Goal: Task Accomplishment & Management: Use online tool/utility

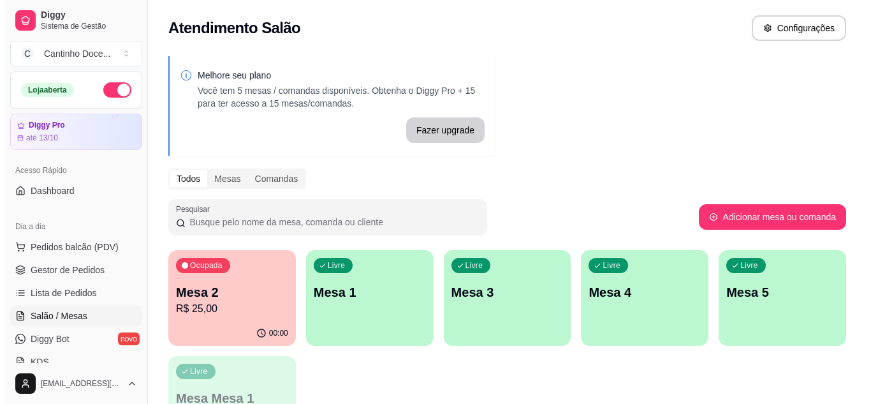
scroll to position [64, 0]
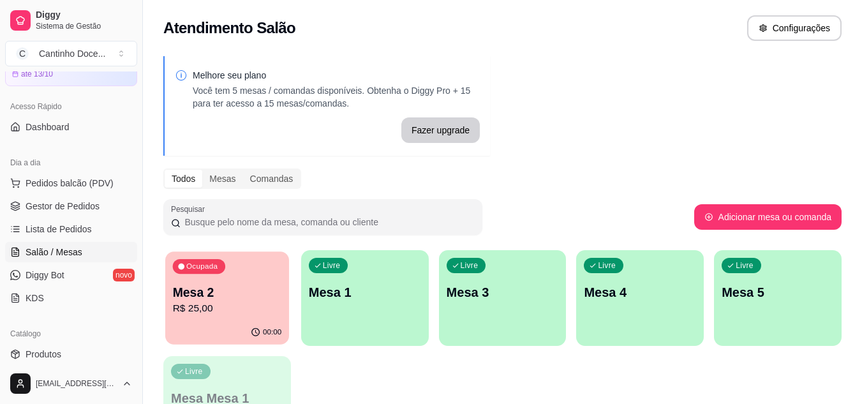
click at [249, 297] on p "Mesa 2" at bounding box center [227, 292] width 109 height 17
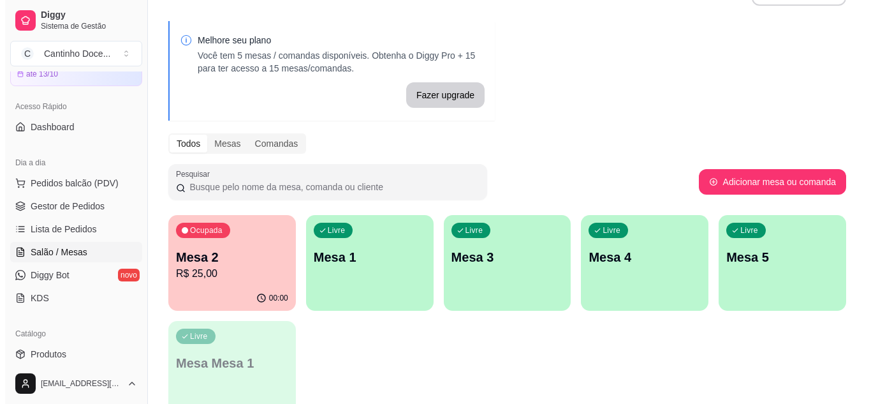
scroll to position [0, 0]
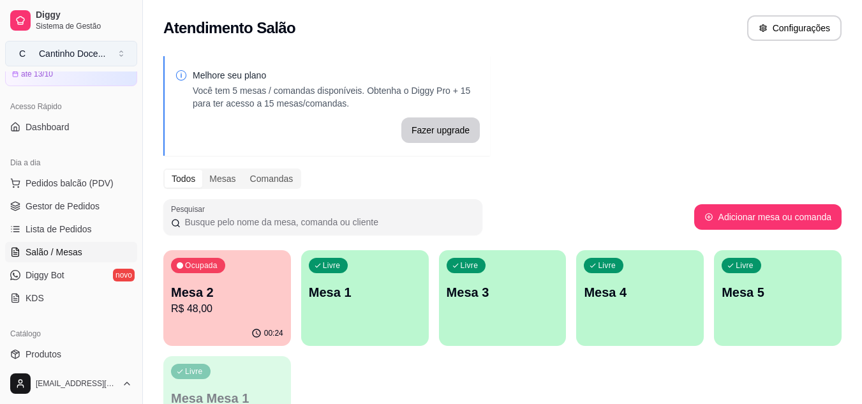
click at [48, 51] on div "Cantinho Doce ..." at bounding box center [72, 53] width 66 height 13
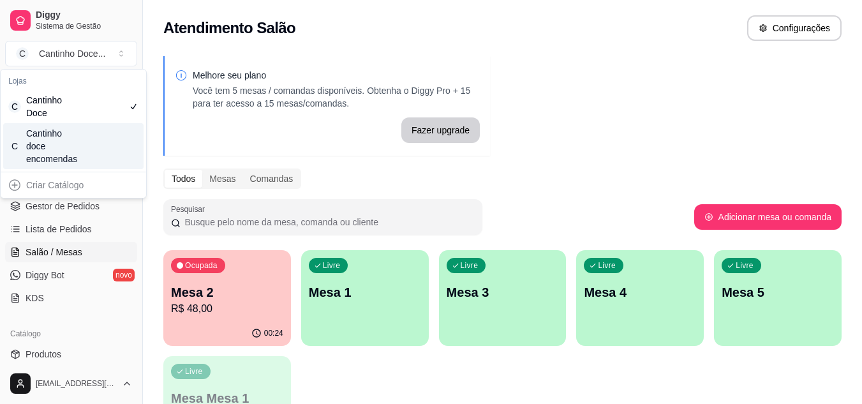
click at [49, 149] on div "Cantinho doce encomendas" at bounding box center [54, 146] width 57 height 38
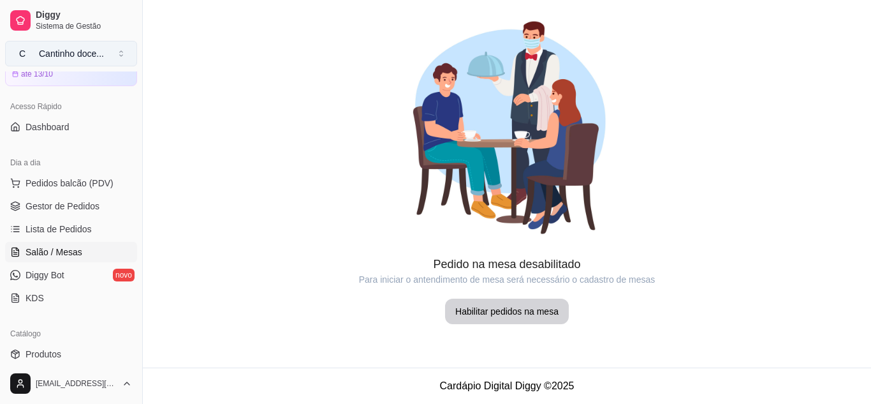
click at [87, 48] on div "Cantinho doce ..." at bounding box center [71, 53] width 65 height 13
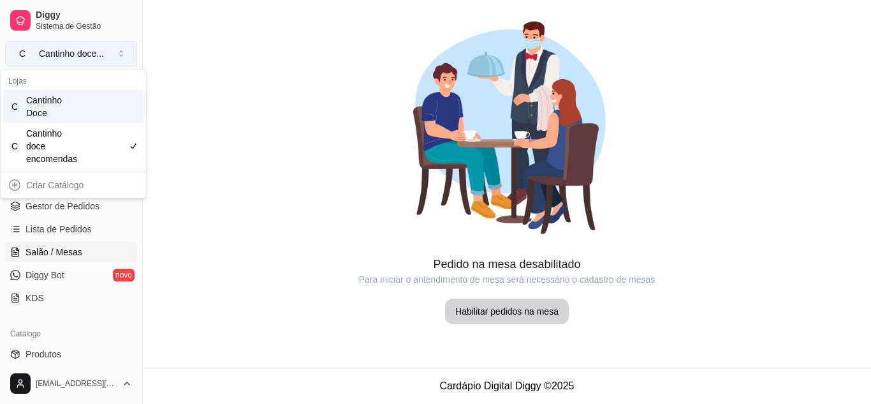
click at [87, 48] on div "Cantinho doce ..." at bounding box center [71, 53] width 65 height 13
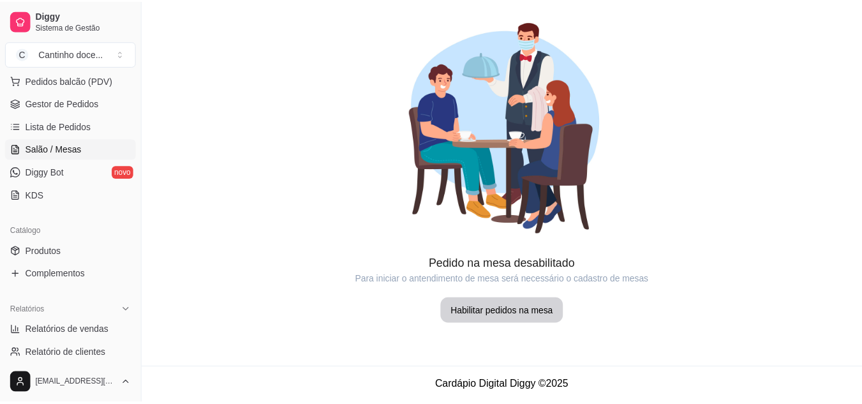
scroll to position [191, 0]
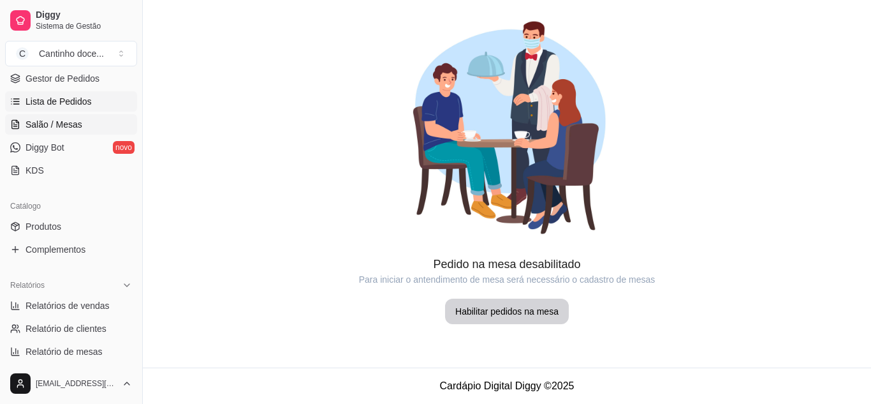
click at [76, 108] on link "Lista de Pedidos" at bounding box center [71, 101] width 132 height 20
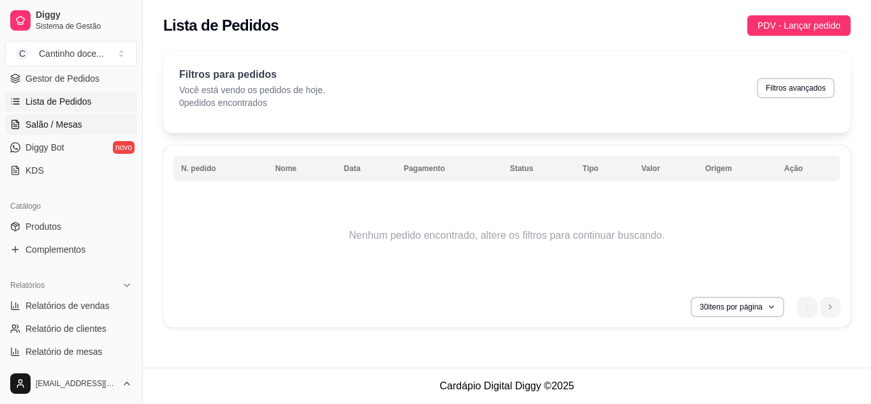
click at [62, 125] on span "Salão / Mesas" at bounding box center [54, 124] width 57 height 13
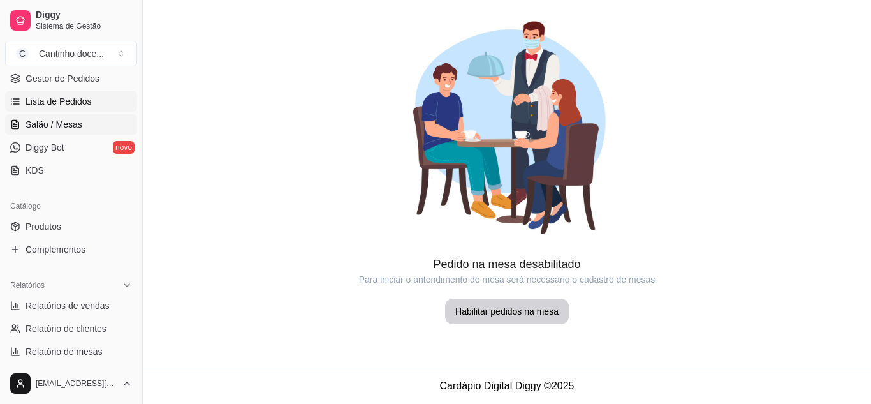
click at [63, 101] on span "Lista de Pedidos" at bounding box center [59, 101] width 66 height 13
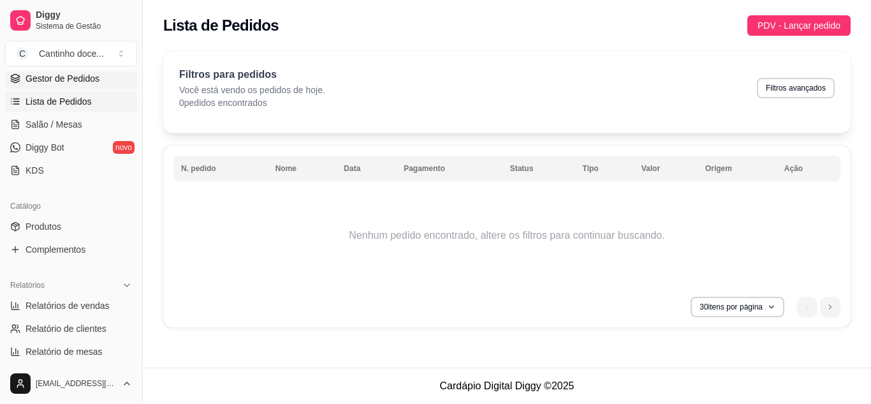
click at [73, 78] on span "Gestor de Pedidos" at bounding box center [63, 78] width 74 height 13
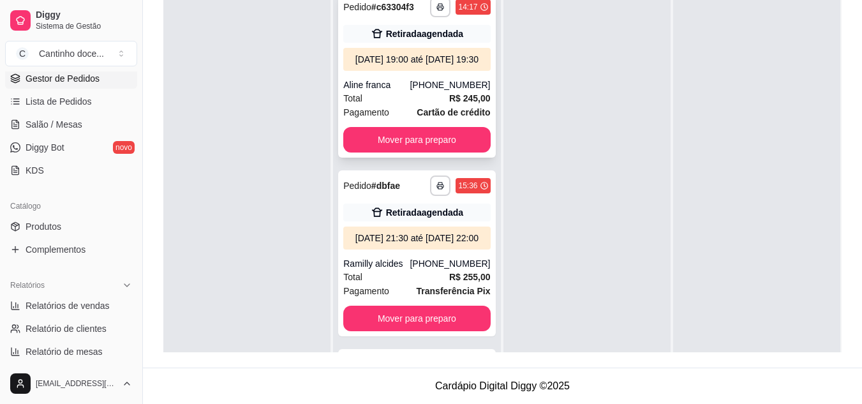
click at [407, 91] on div "Aline franca" at bounding box center [376, 84] width 66 height 13
